Goal: Check status

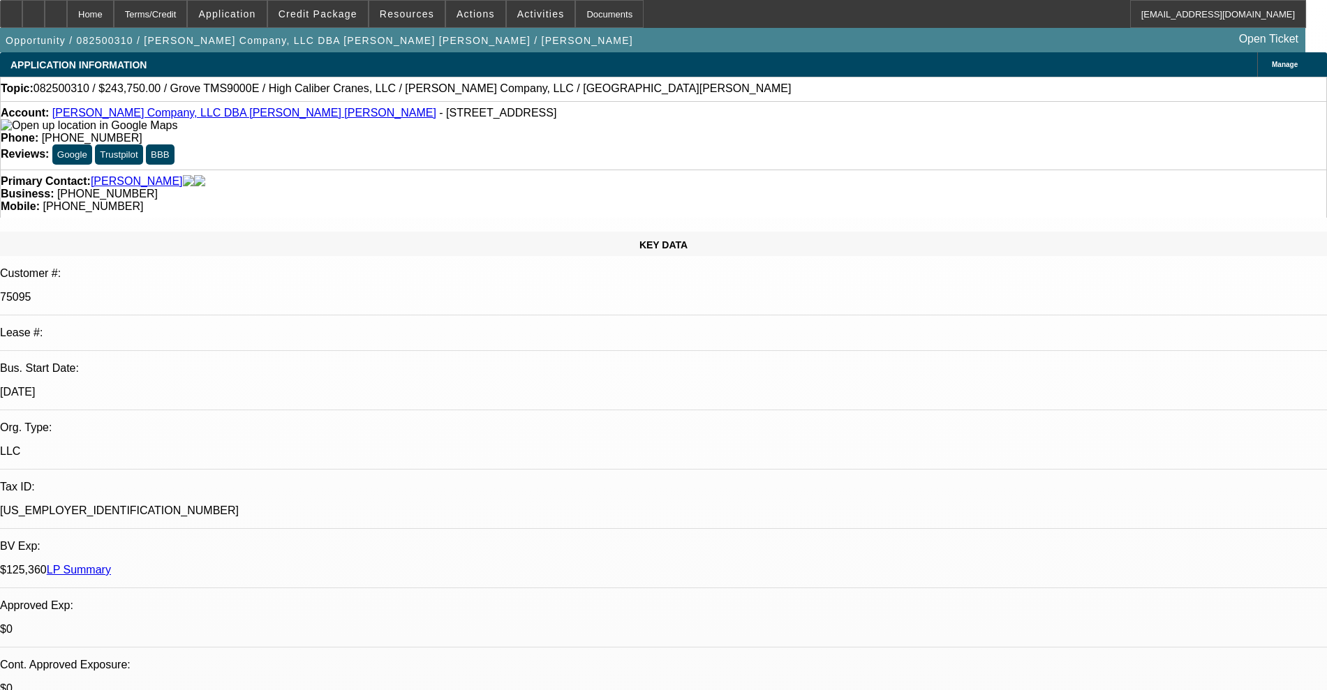
select select "0"
select select "3"
select select "0"
select select "6"
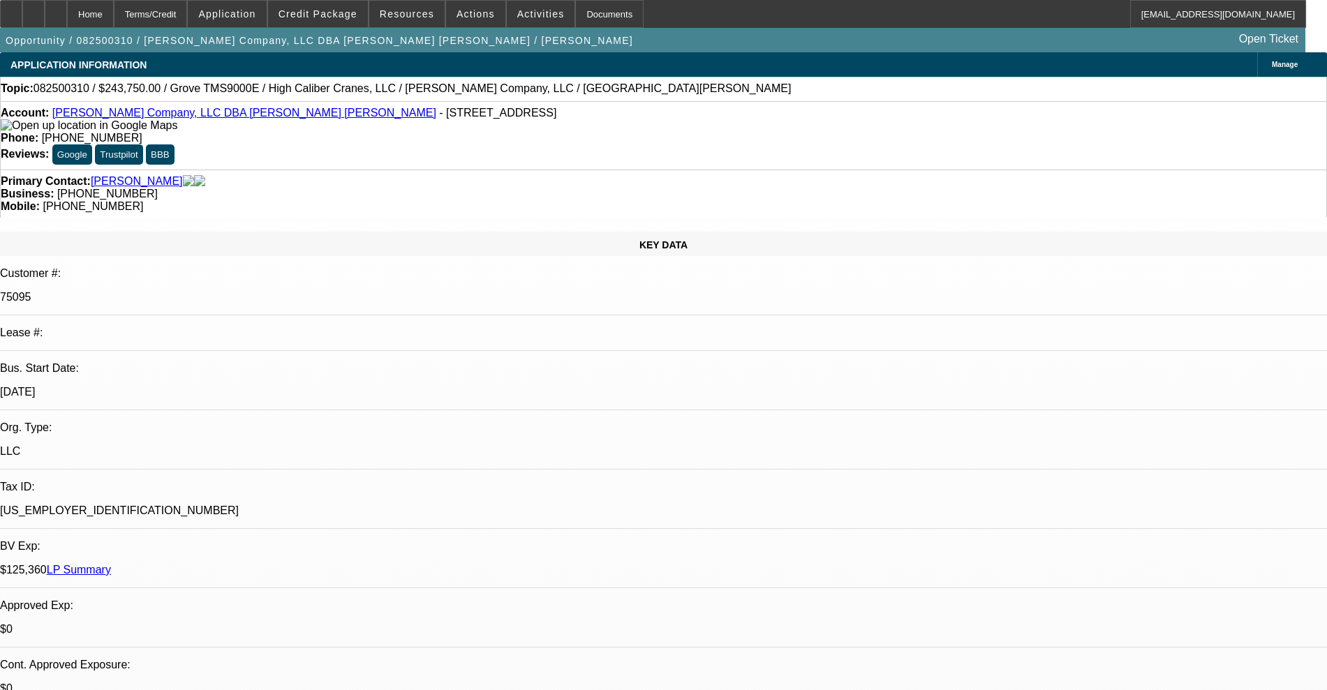
select select "0"
select select "3"
select select "0"
select select "6"
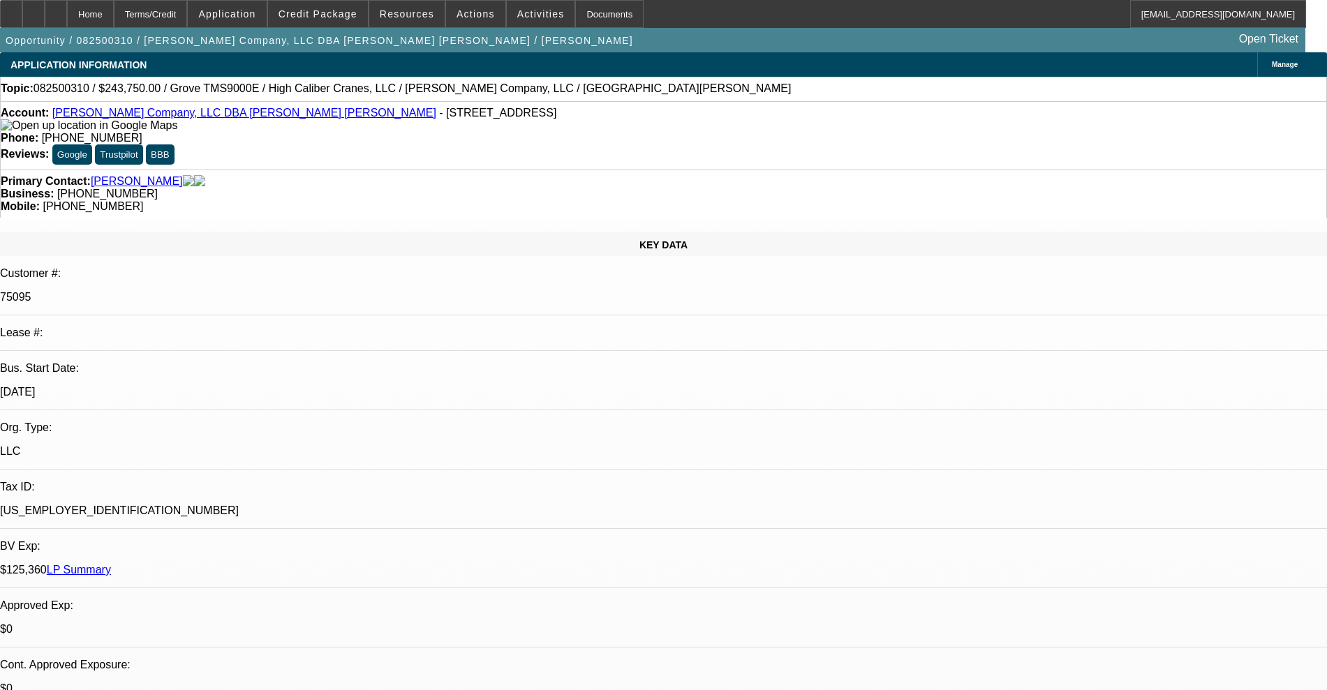
select select "0"
select select "3"
select select "0"
select select "6"
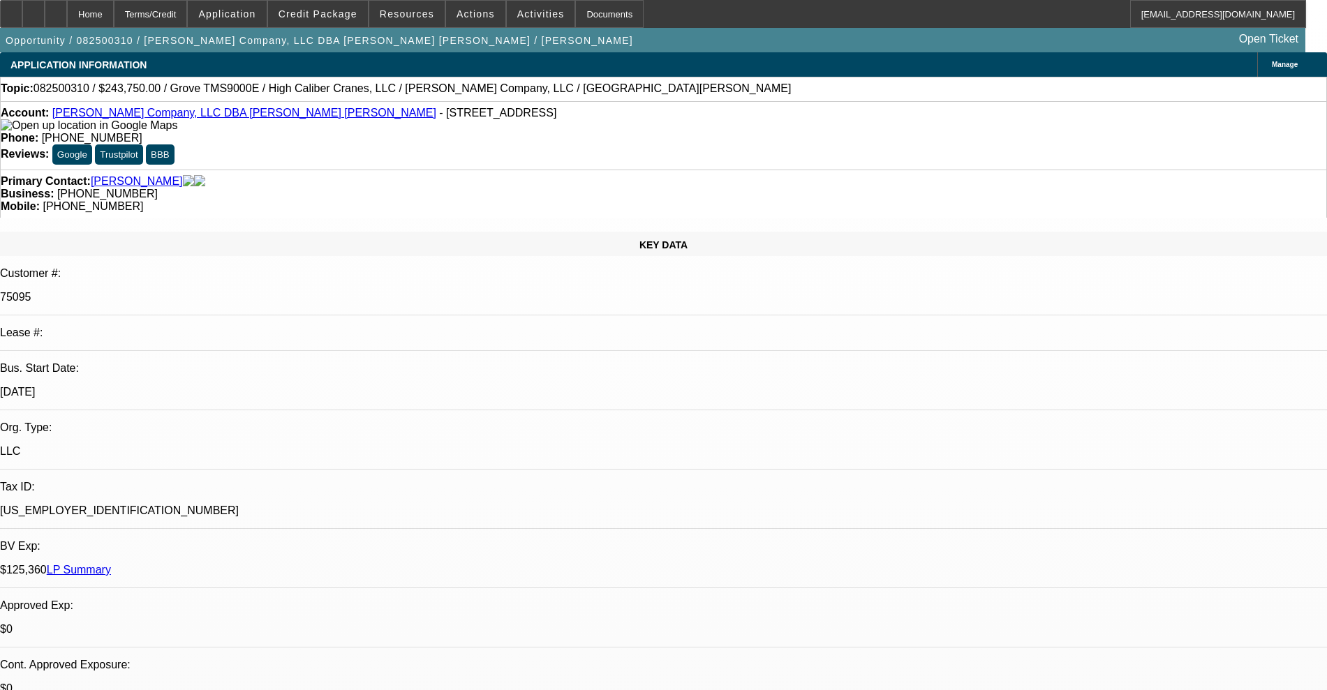
select select "0"
select select "6"
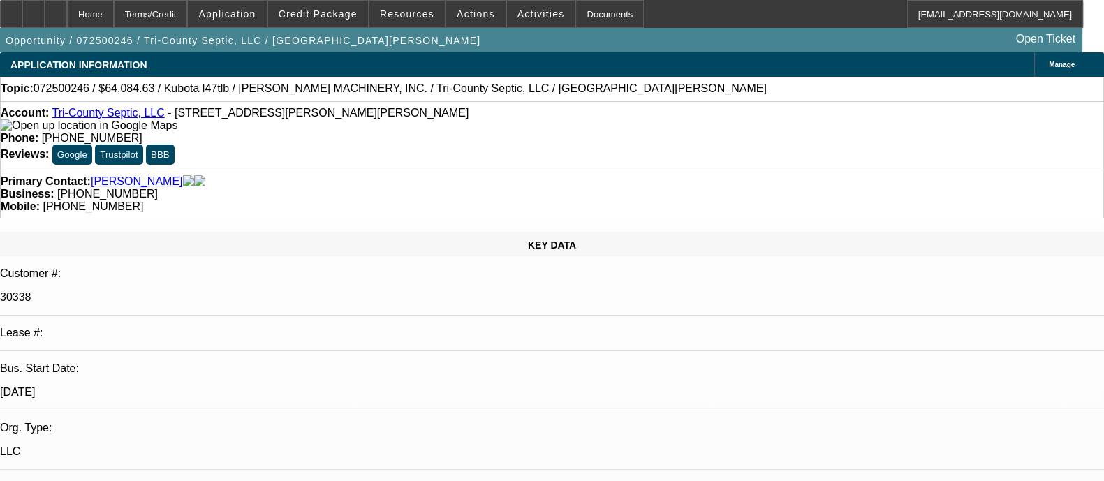
select select "0"
select select "0.1"
select select "4"
select select "0"
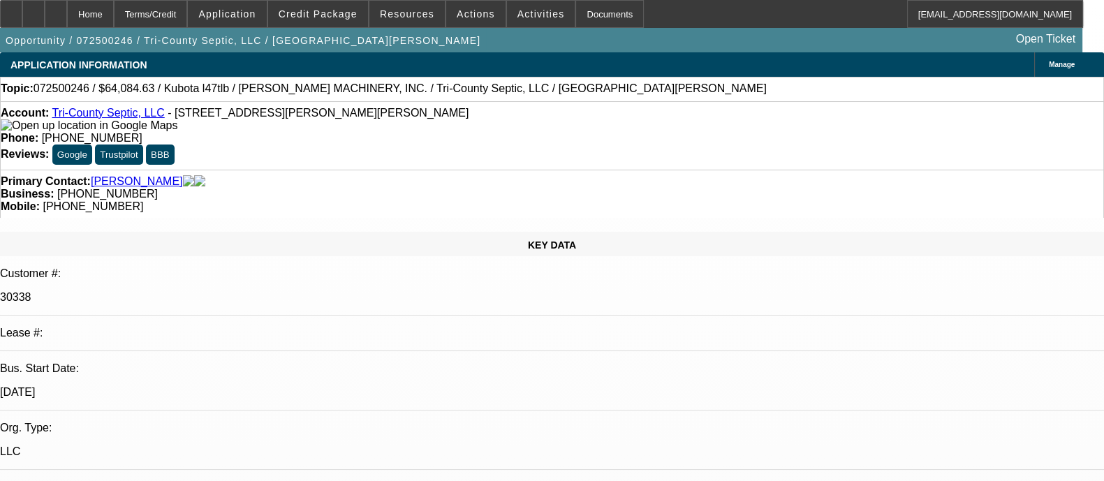
select select "0"
select select "0.1"
select select "4"
